Goal: Ask a question: Seek information or help from site administrators or community

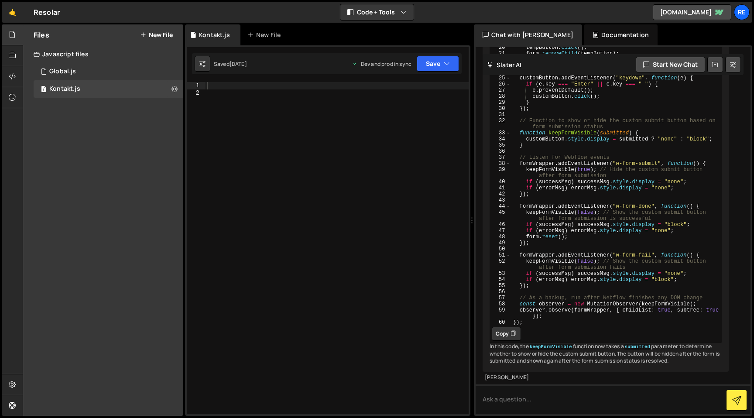
scroll to position [9166, 0]
click at [661, 63] on button "Start new chat" at bounding box center [670, 65] width 69 height 16
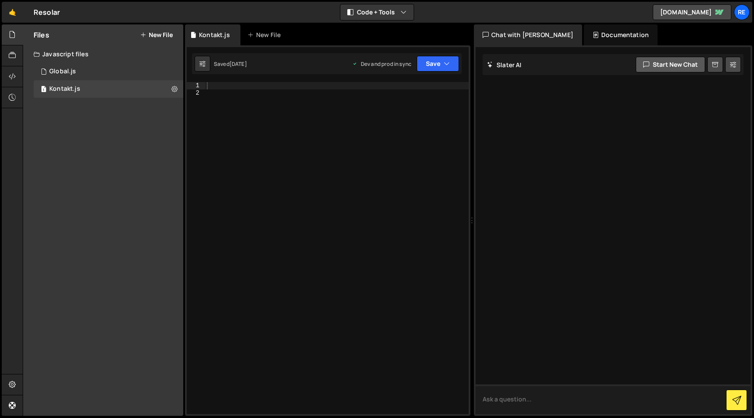
scroll to position [0, 0]
drag, startPoint x: 530, startPoint y: 398, endPoint x: 467, endPoint y: 403, distance: 63.0
click at [467, 403] on div "Files New File Javascript files 1 Global.js 0 1 Kontakt.js 0 CSS files Copy sha…" at bounding box center [388, 220] width 731 height 392
paste textarea "I have swiper.js in my Webflow project that is controlling the carousel. I'll p…"
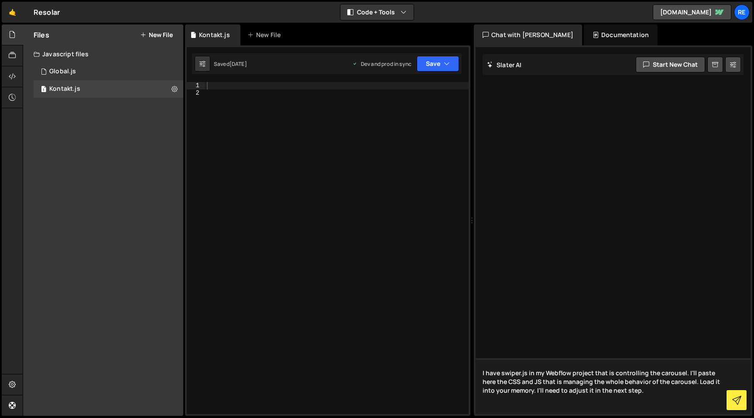
paste textarea "<!-- SWIPER STYLES --> <link rel="stylesheet" href="[URL][DOMAIN_NAME]" /> <sty…"
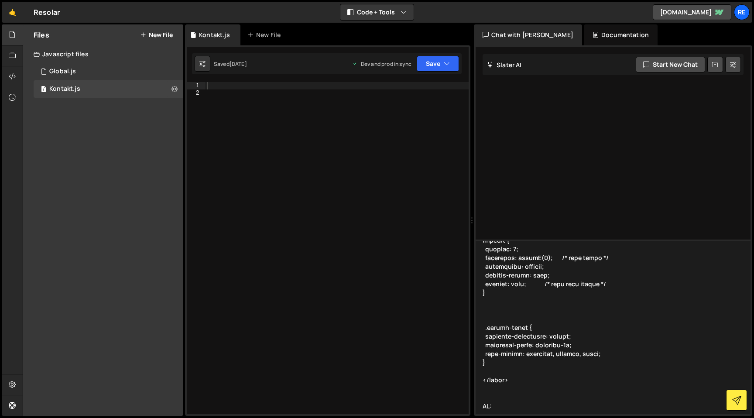
scroll to position [656, 0]
paste textarea "<!-- SWIPER LIBRARY --> <script src="[URL][DOMAIN_NAME]"></script> <script> doc…"
type textarea "I have swiper.js in my Webflow project that is controlling the carousel. I'll p…"
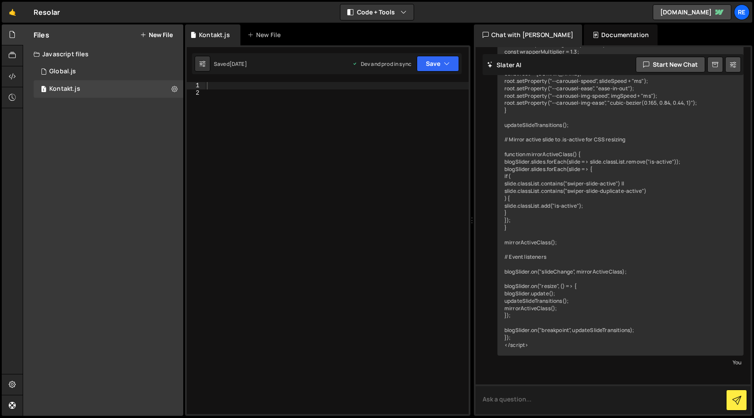
scroll to position [1026, 0]
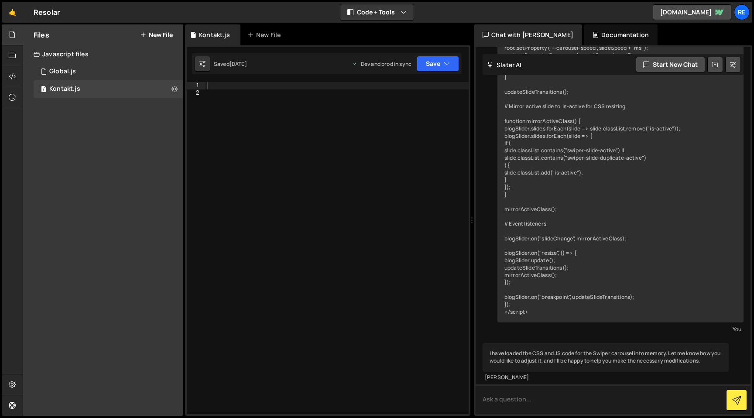
paste textarea "These combo classes are using the opacity for the transition between the inacti…"
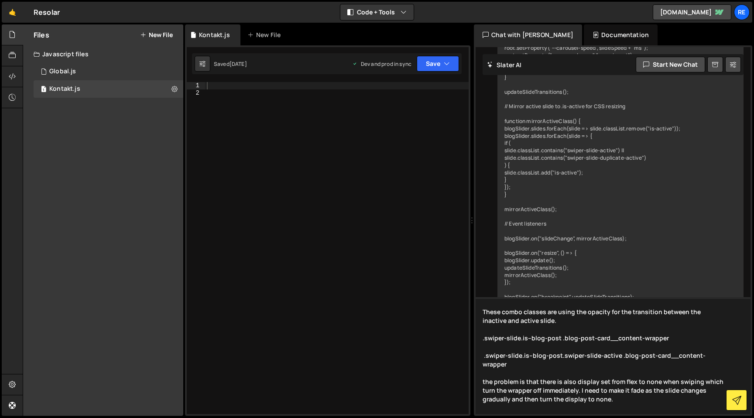
click at [643, 383] on textarea "These combo classes are using the opacity for the transition between the inacti…" at bounding box center [613, 355] width 275 height 117
click at [692, 393] on textarea "These combo classes are using the opacity for the transition between the inacti…" at bounding box center [613, 355] width 275 height 117
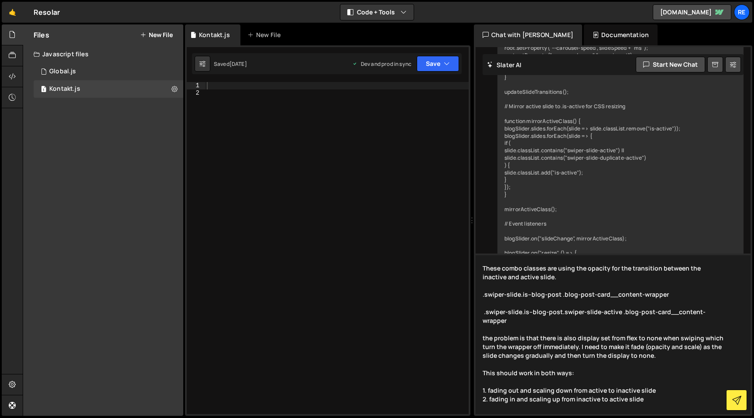
drag, startPoint x: 541, startPoint y: 410, endPoint x: 477, endPoint y: 410, distance: 64.6
click at [477, 410] on textarea "These combo classes are using the opacity for the transition between the inacti…" at bounding box center [613, 333] width 275 height 161
type textarea "These combo classes are using the opacity for the transition between the inacti…"
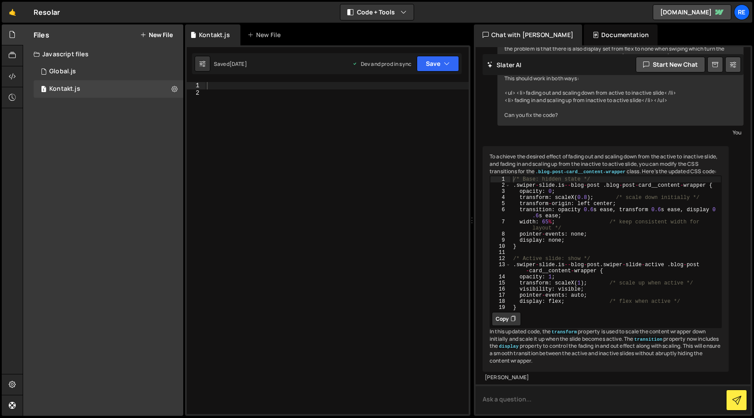
scroll to position [1459, 0]
type textarea "wasn't this already integrated in the css I have given here?"
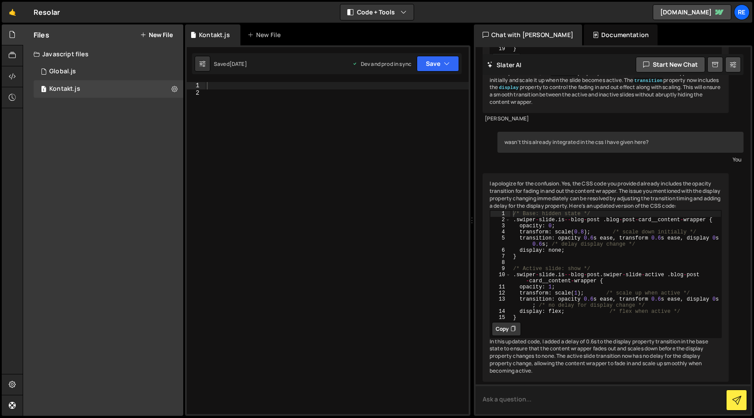
scroll to position [1750, 0]
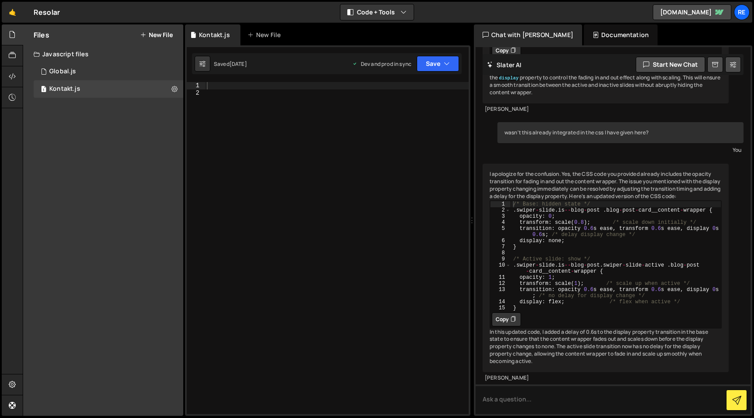
click at [510, 312] on button "Copy" at bounding box center [506, 319] width 29 height 14
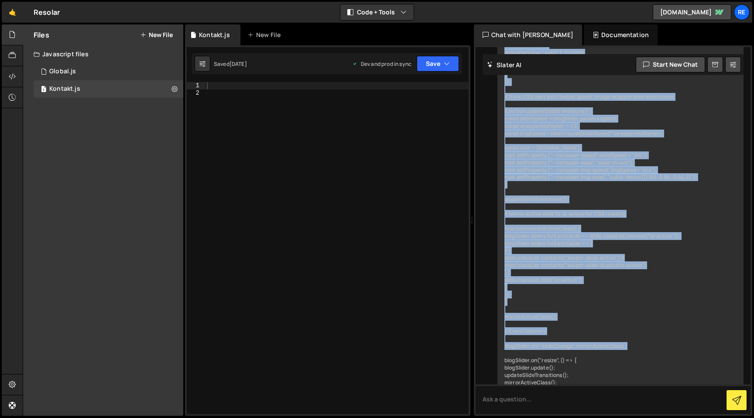
scroll to position [1003, 0]
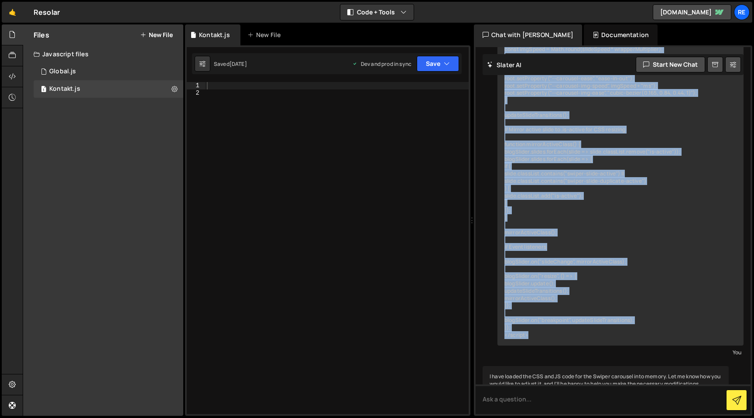
drag, startPoint x: 503, startPoint y: 98, endPoint x: 564, endPoint y: 337, distance: 247.2
copy div "I have swiper.js in my Webflow project that is controlling the carousel. I'll p…"
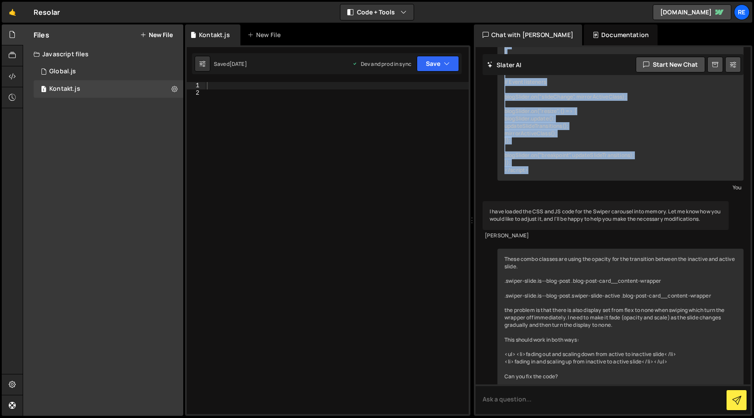
scroll to position [1187, 0]
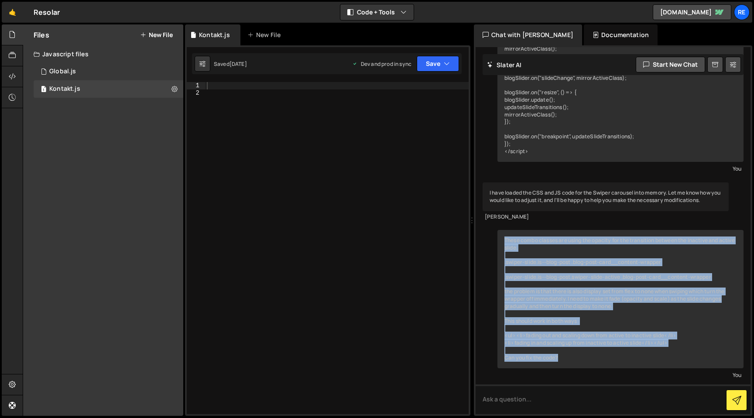
drag, startPoint x: 503, startPoint y: 238, endPoint x: 593, endPoint y: 361, distance: 152.1
click at [593, 361] on div "These combo classes are using the opacity for the transition between the inacti…" at bounding box center [620, 299] width 246 height 139
copy div "These combo classes are using the opacity for the transition between the inacti…"
